Goal: Check status

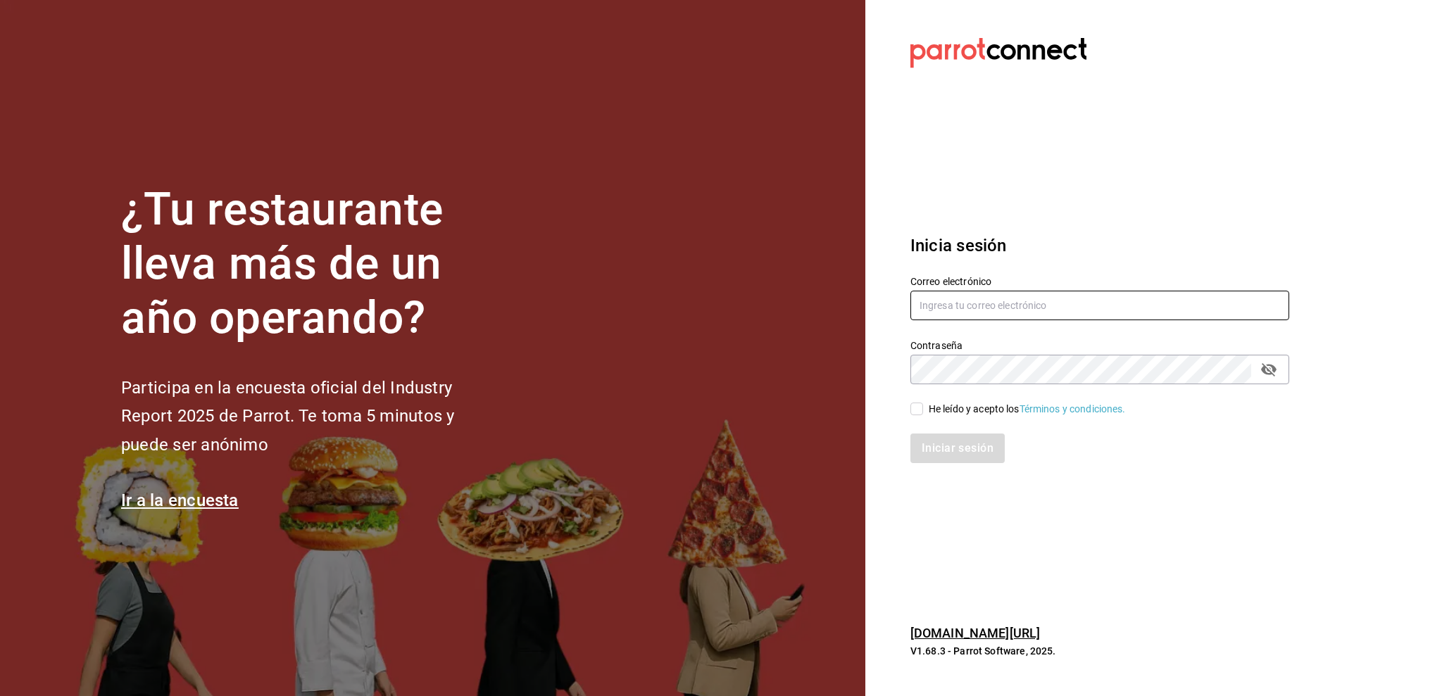
click at [1000, 307] on input "text" at bounding box center [1099, 306] width 379 height 30
type input "amalia@elhuaracheazteca.com"
click at [916, 408] on input "He leído y acepto los Términos y condiciones." at bounding box center [916, 409] width 13 height 13
checkbox input "true"
click at [935, 446] on button "Iniciar sesión" at bounding box center [958, 449] width 96 height 30
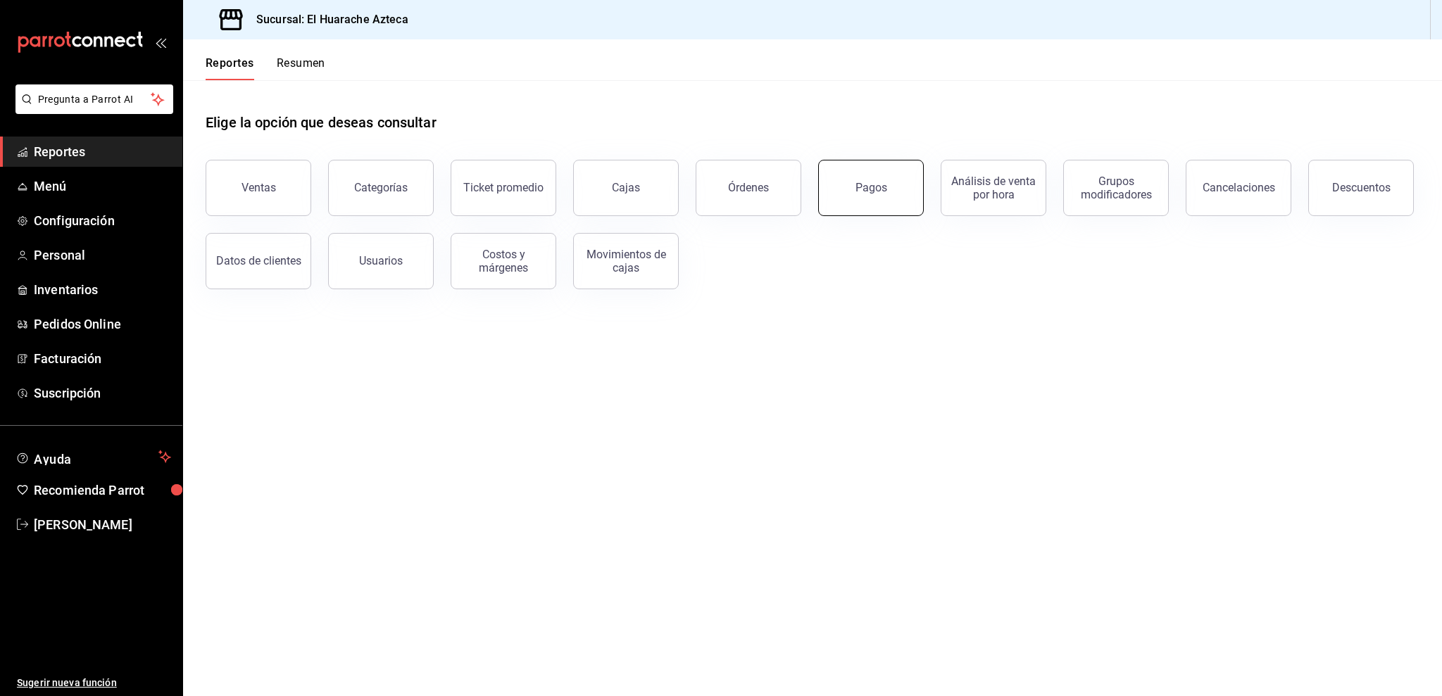
click at [884, 176] on button "Pagos" at bounding box center [871, 188] width 106 height 56
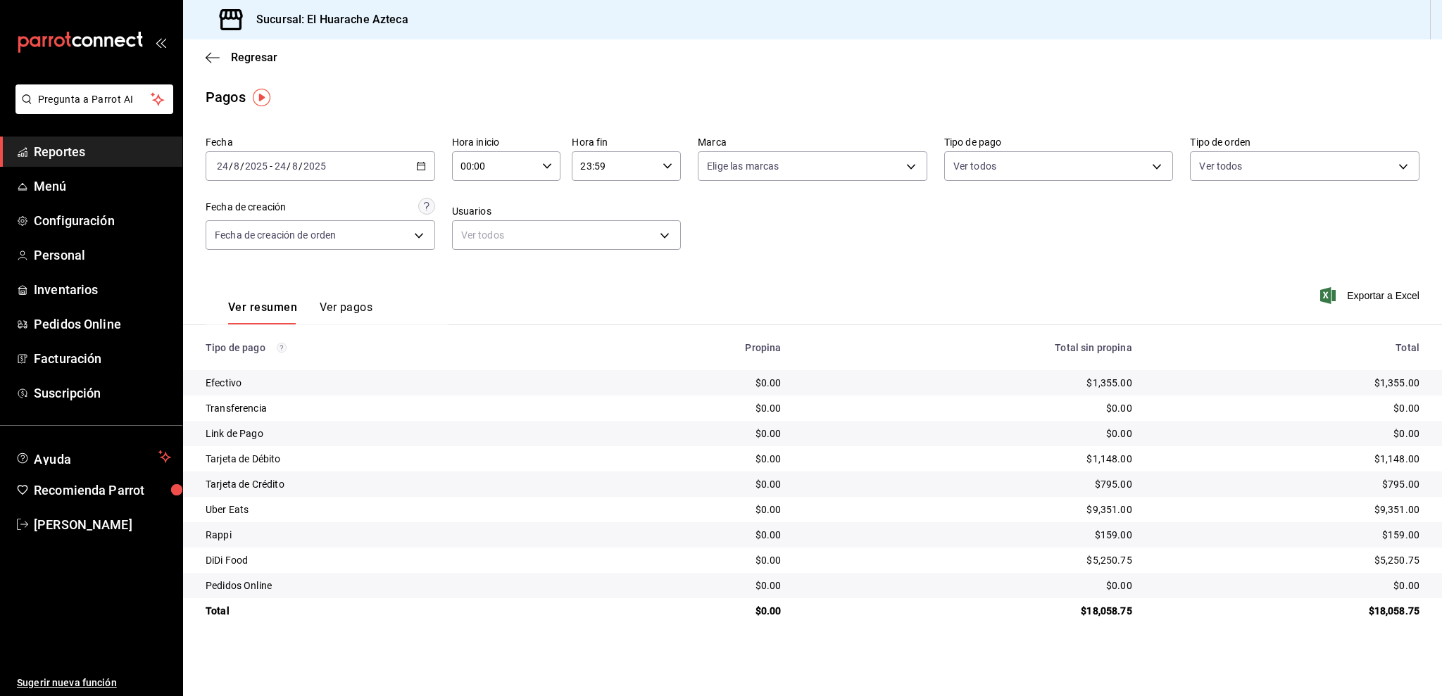
click at [60, 147] on span "Reportes" at bounding box center [102, 151] width 137 height 19
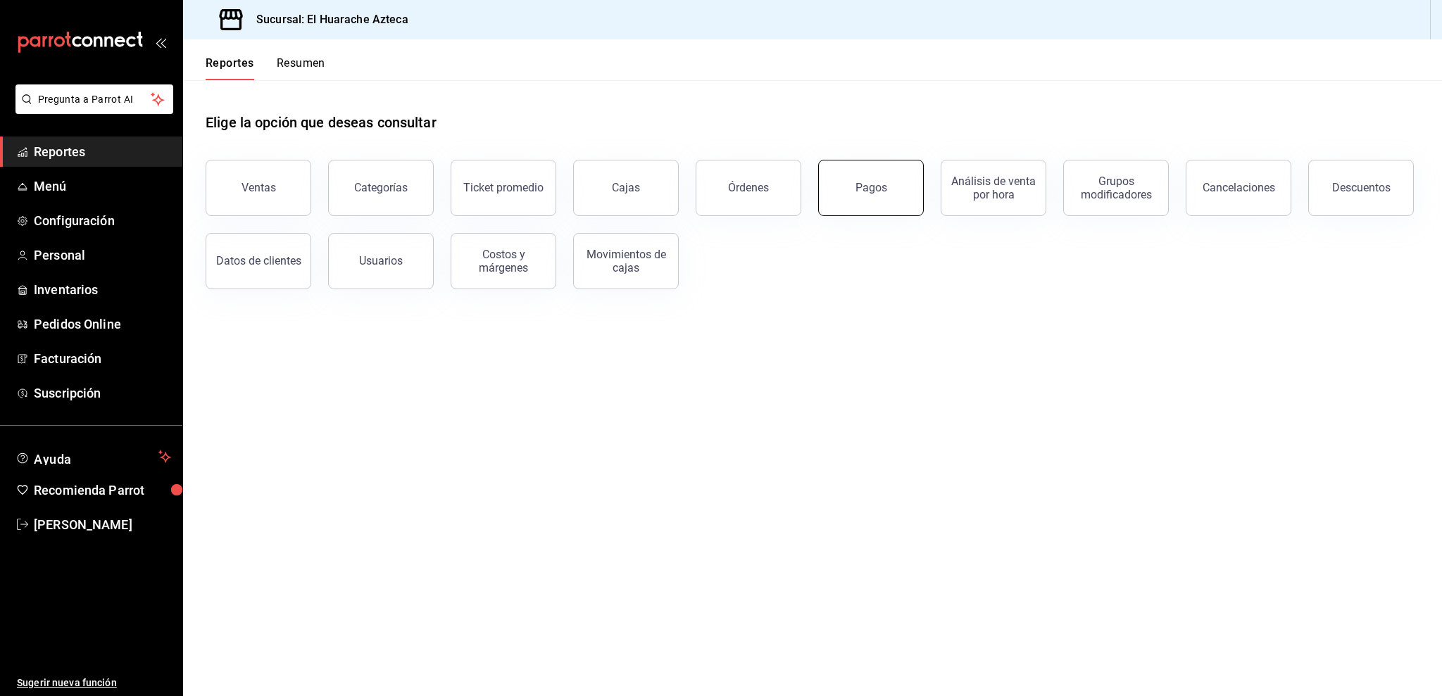
click at [864, 179] on button "Pagos" at bounding box center [871, 188] width 106 height 56
